Goal: Task Accomplishment & Management: Use online tool/utility

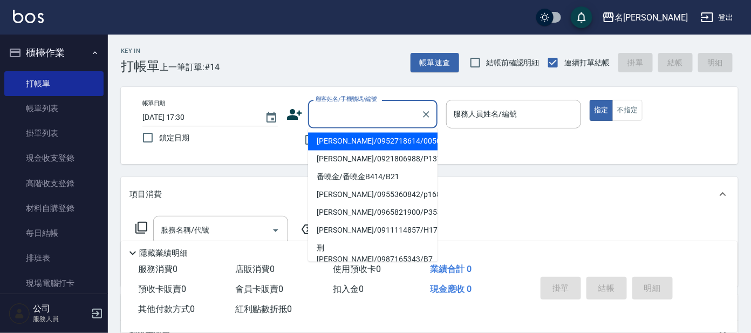
click at [361, 115] on input "顧客姓名/手機號碼/編號" at bounding box center [365, 114] width 104 height 19
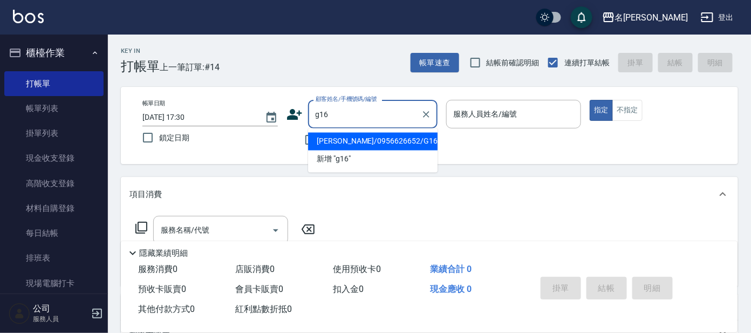
type input "[PERSON_NAME]/0956626652/G16"
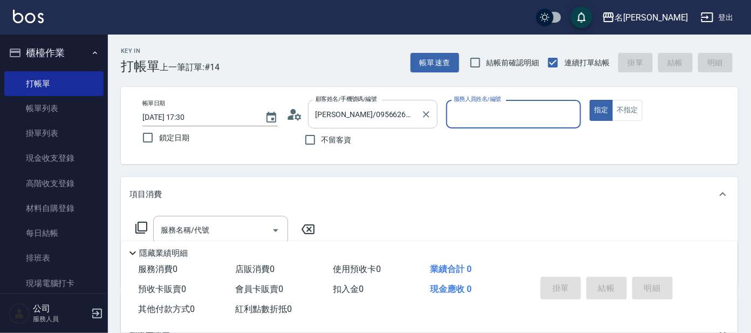
type input "[PERSON_NAME]-7"
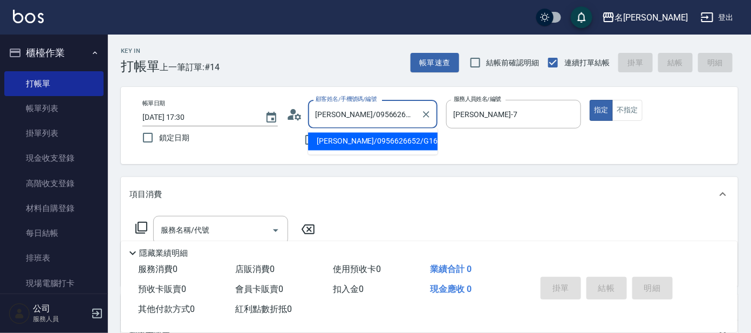
click at [405, 110] on input "[PERSON_NAME]/0956626652/G16" at bounding box center [365, 114] width 104 height 19
type input "[PERSON_NAME]"
type input "[PERSON_NAME]/g26/[PERSON_NAME]"
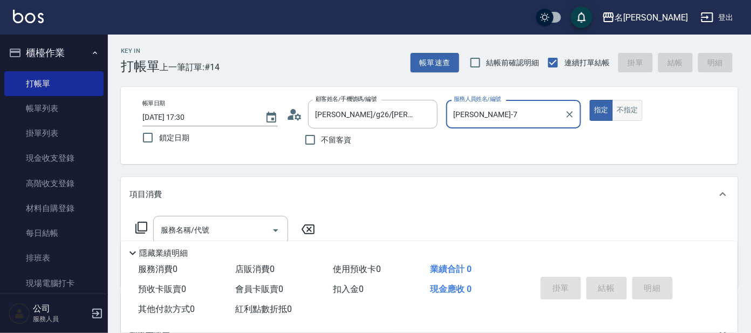
click at [625, 105] on button "不指定" at bounding box center [628, 110] width 30 height 21
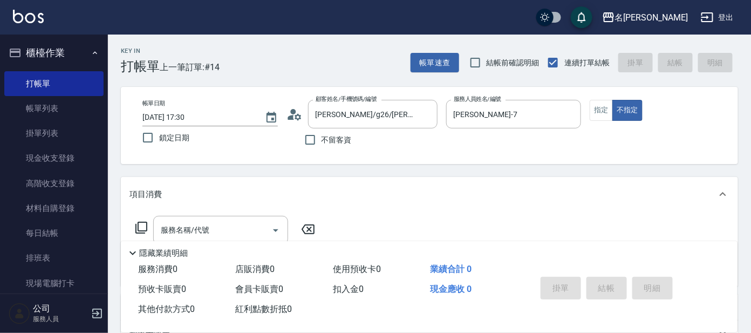
click at [138, 228] on icon at bounding box center [141, 228] width 12 height 12
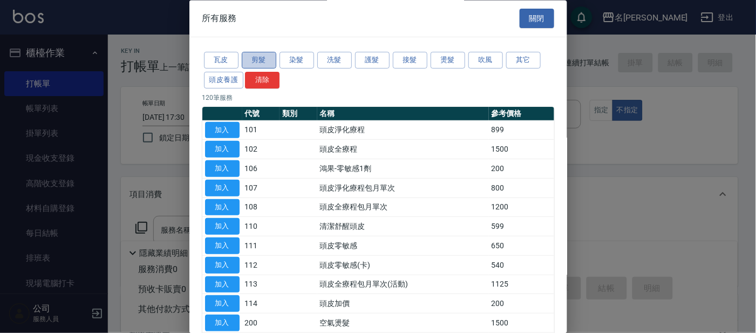
click at [261, 56] on button "剪髮" at bounding box center [259, 60] width 35 height 17
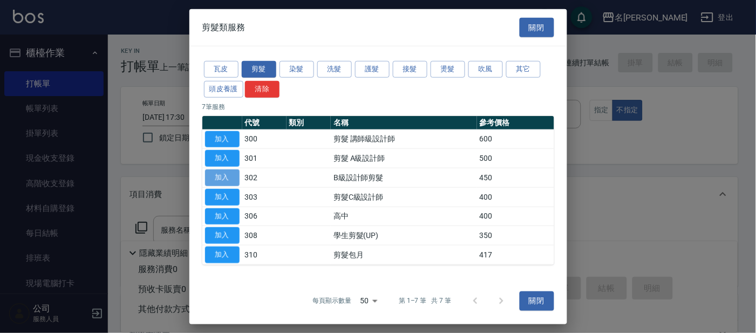
click at [217, 174] on button "加入" at bounding box center [222, 177] width 35 height 17
type input "B級設計師剪髮(302)"
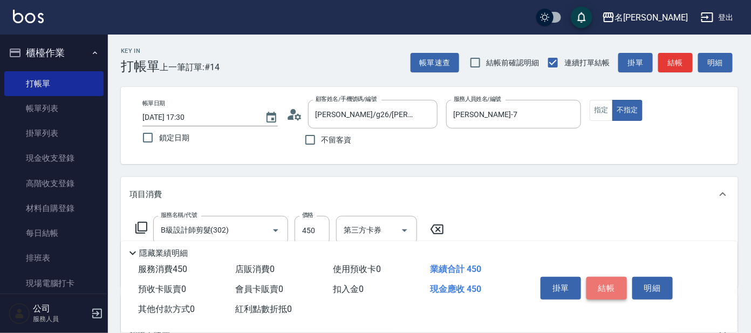
click at [595, 281] on button "結帳" at bounding box center [607, 288] width 40 height 23
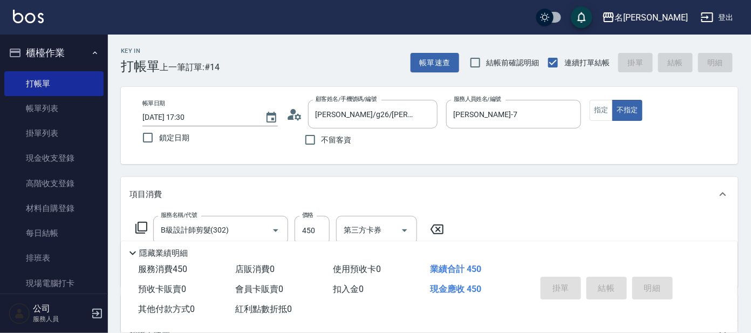
type input "[DATE] 18:07"
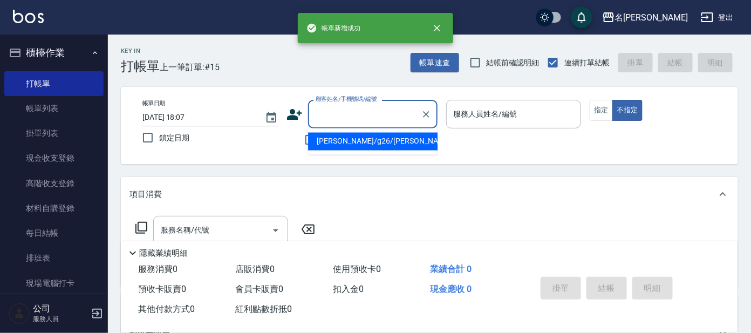
click at [338, 113] on input "顧客姓名/手機號碼/編號" at bounding box center [365, 114] width 104 height 19
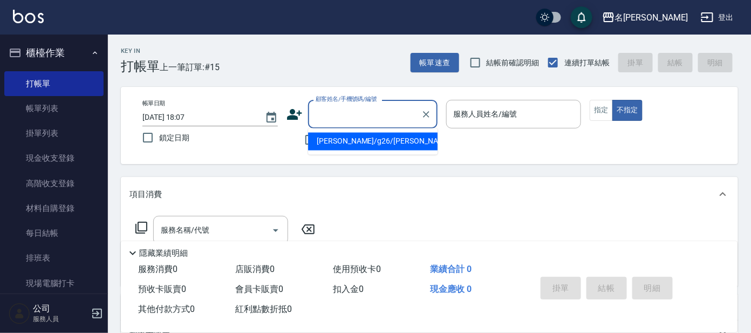
type input "g"
type input "騰如雲/騰如雲G13/G13"
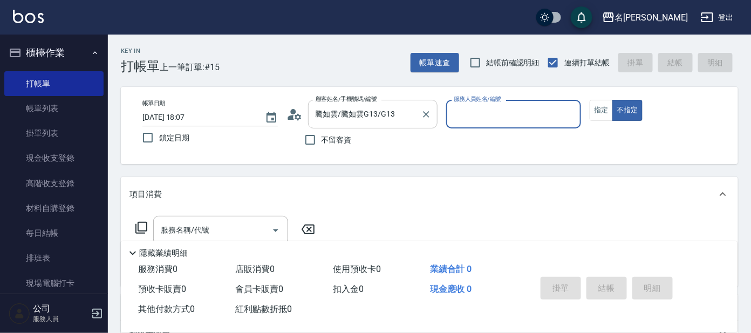
type input "[PERSON_NAME]-7"
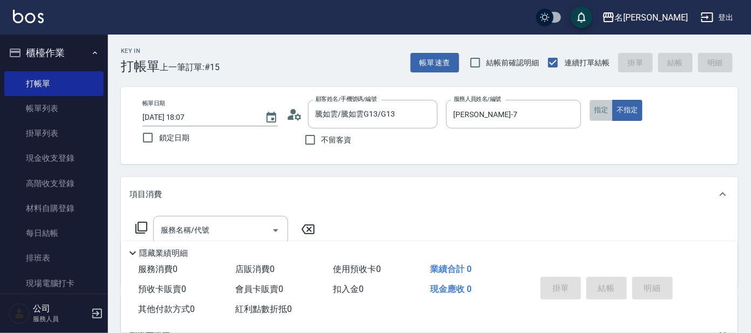
click at [602, 111] on button "指定" at bounding box center [601, 110] width 23 height 21
click at [140, 225] on icon at bounding box center [141, 227] width 13 height 13
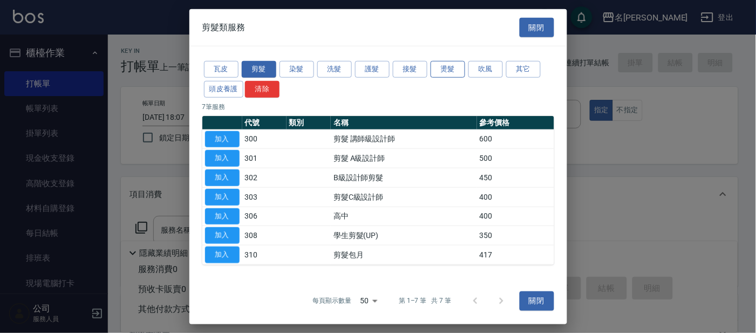
click at [446, 68] on button "燙髮" at bounding box center [448, 69] width 35 height 17
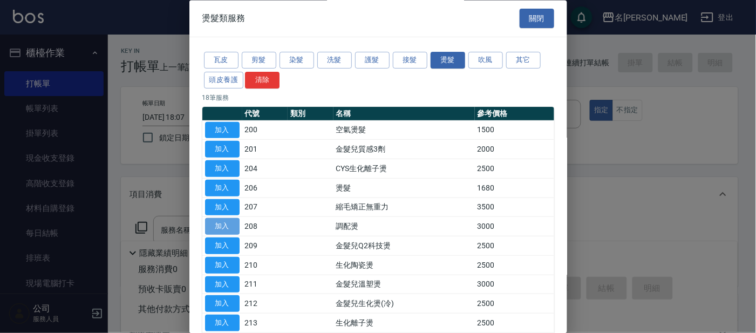
click at [225, 224] on button "加入" at bounding box center [222, 227] width 35 height 17
type input "調配燙(208)"
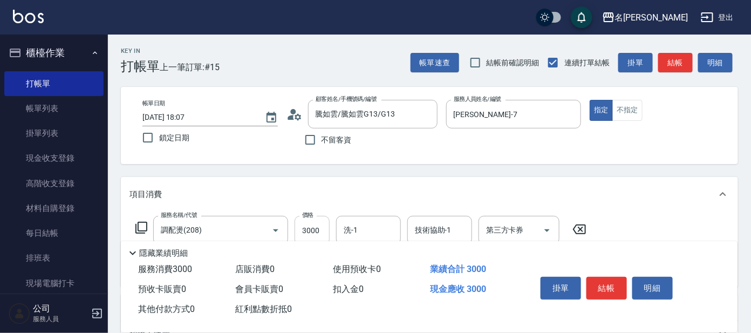
click at [323, 229] on input "3000" at bounding box center [312, 230] width 35 height 29
type input "3500"
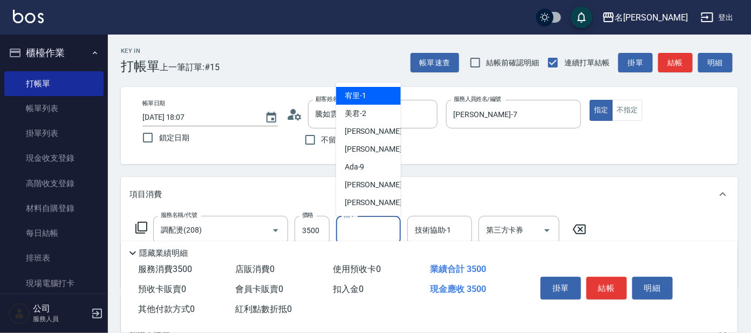
click at [362, 227] on input "洗-1" at bounding box center [368, 230] width 55 height 19
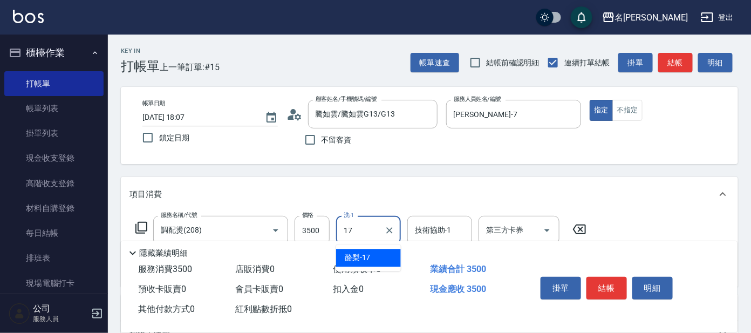
type input "酪梨-17"
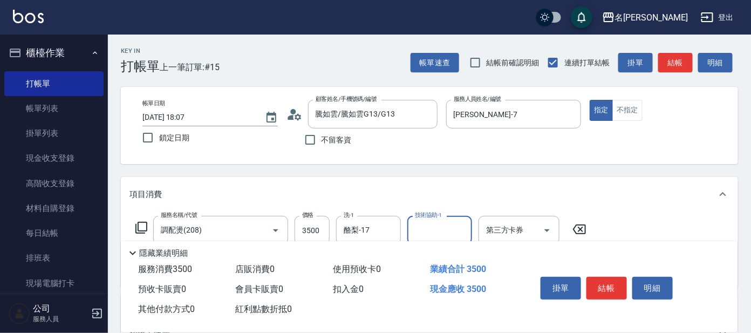
click at [438, 229] on input "技術協助-1" at bounding box center [439, 230] width 55 height 19
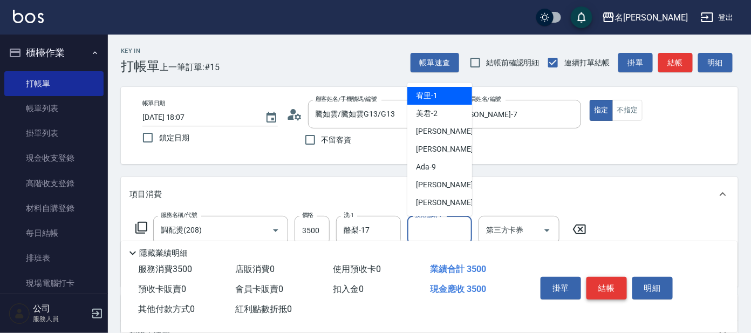
click at [602, 290] on button "結帳" at bounding box center [607, 288] width 40 height 23
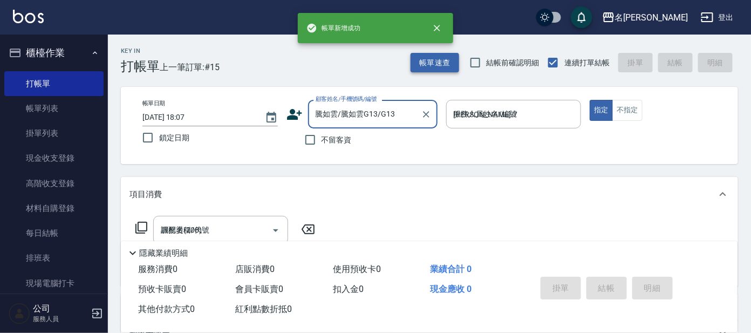
type input "[DATE] 18:08"
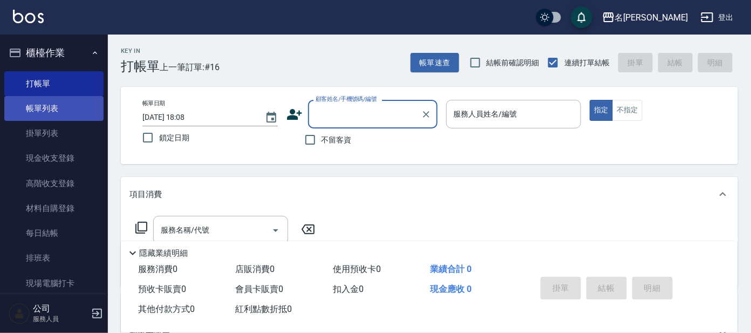
drag, startPoint x: 44, startPoint y: 110, endPoint x: 93, endPoint y: 120, distance: 50.1
click at [44, 110] on link "帳單列表" at bounding box center [53, 108] width 99 height 25
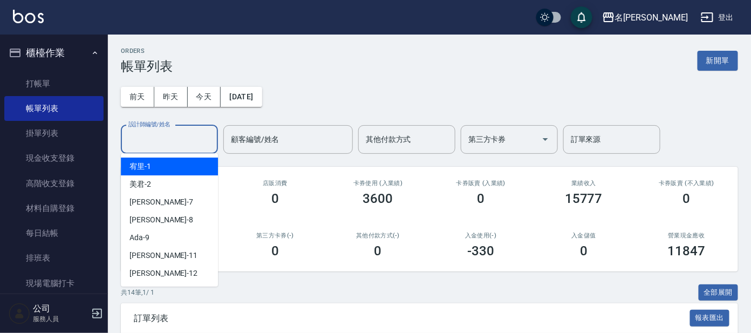
click at [161, 142] on input "設計師編號/姓名" at bounding box center [169, 139] width 87 height 19
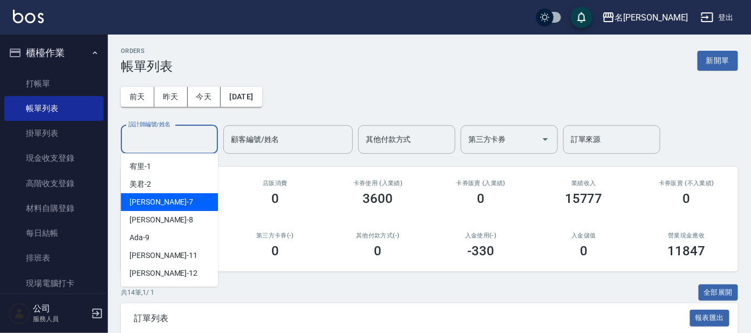
click at [135, 200] on span "[PERSON_NAME] -7" at bounding box center [162, 201] width 64 height 11
type input "[PERSON_NAME]-7"
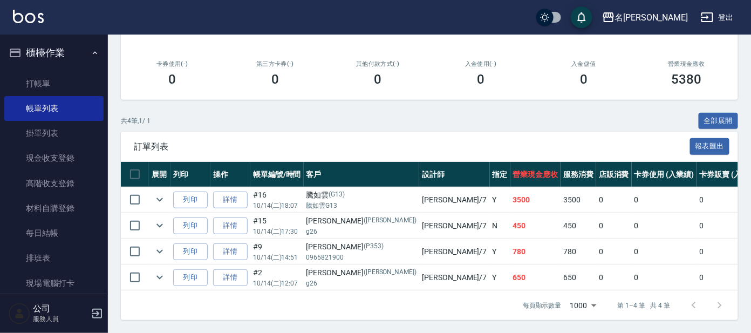
scroll to position [74, 0]
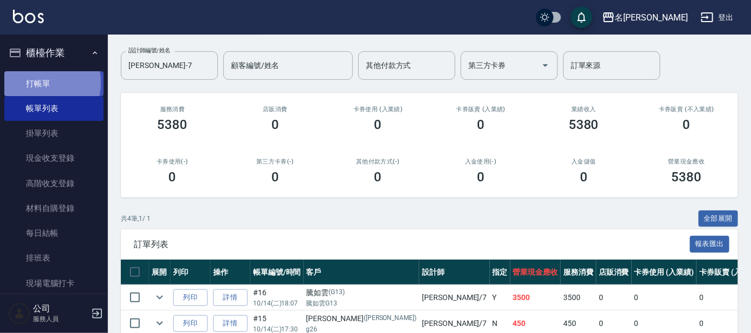
click at [32, 83] on link "打帳單" at bounding box center [53, 83] width 99 height 25
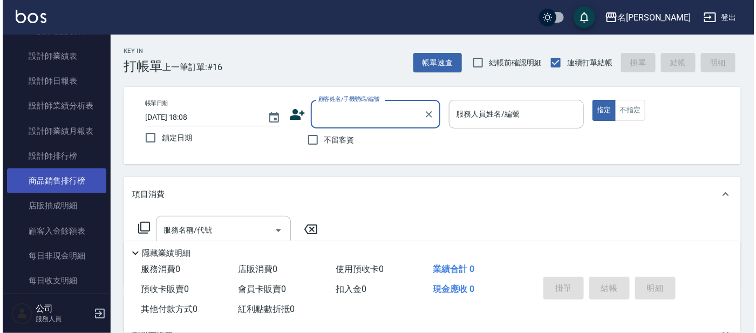
scroll to position [516, 0]
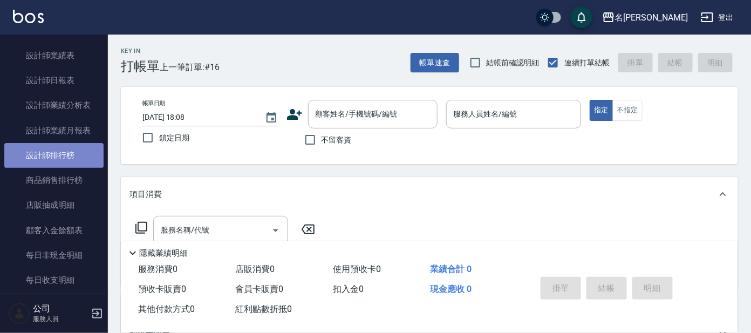
click at [53, 159] on link "設計師排行榜" at bounding box center [53, 155] width 99 height 25
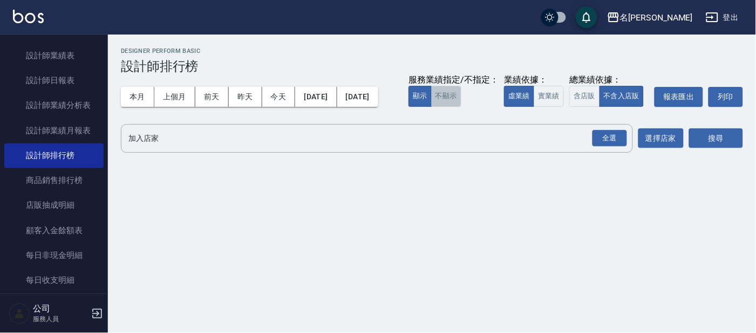
click at [431, 107] on button "不顯示" at bounding box center [446, 96] width 30 height 21
click at [534, 107] on button "實業績" at bounding box center [549, 96] width 30 height 21
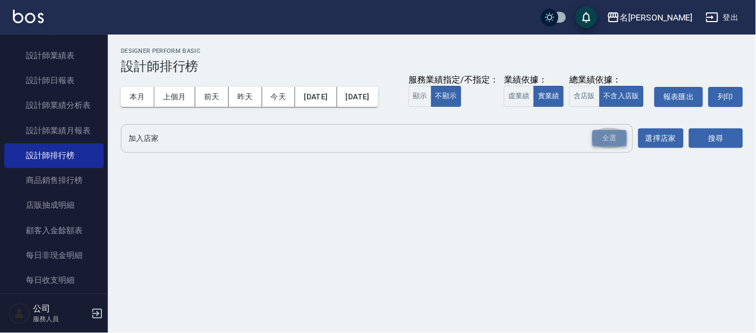
drag, startPoint x: 601, startPoint y: 159, endPoint x: 621, endPoint y: 161, distance: 20.1
click at [604, 147] on div "全選" at bounding box center [610, 138] width 35 height 17
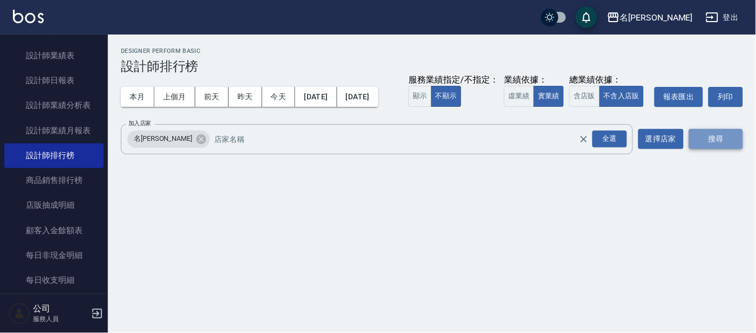
click at [703, 149] on button "搜尋" at bounding box center [716, 139] width 54 height 20
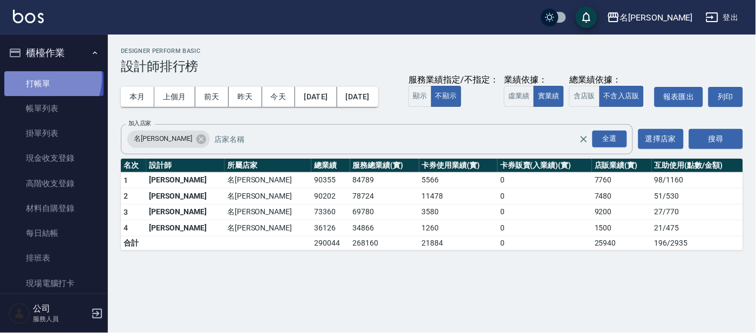
click at [40, 77] on link "打帳單" at bounding box center [53, 83] width 99 height 25
